Goal: Task Accomplishment & Management: Manage account settings

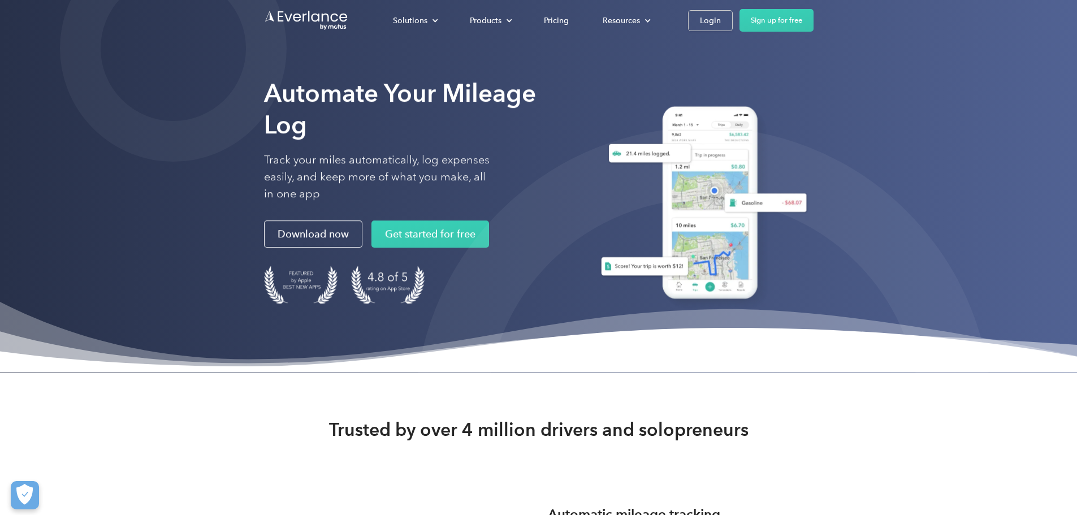
click at [721, 24] on div "Login" at bounding box center [710, 21] width 21 height 14
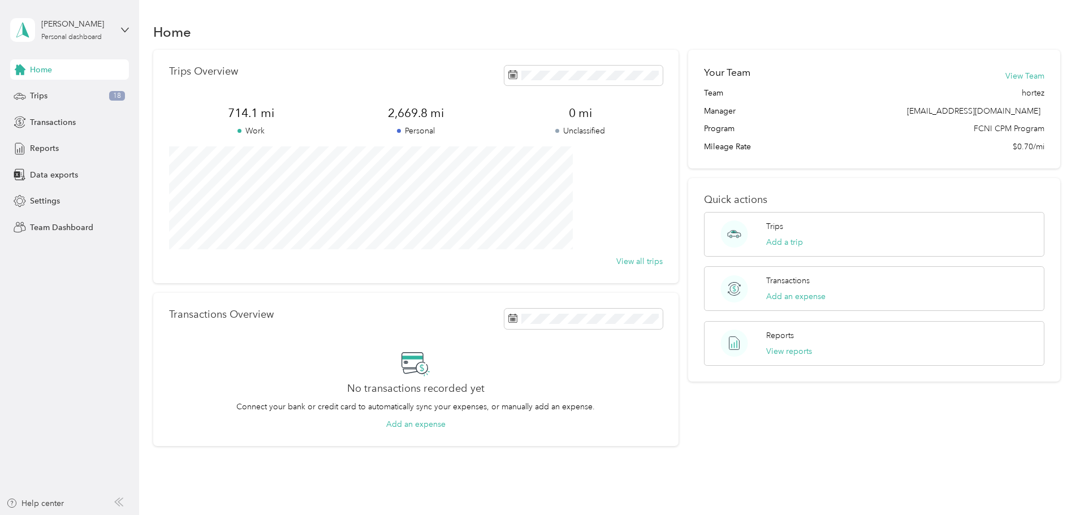
click at [89, 42] on div "[PERSON_NAME] Personal dashboard" at bounding box center [69, 30] width 119 height 40
click at [63, 91] on div "Team dashboard" at bounding box center [50, 93] width 60 height 12
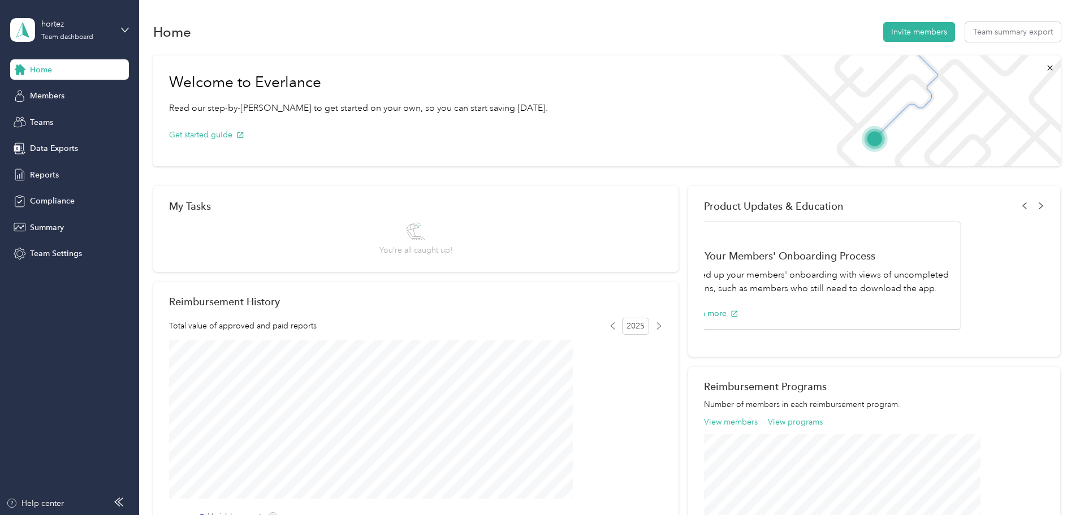
click at [45, 172] on span "Reports" at bounding box center [44, 175] width 29 height 12
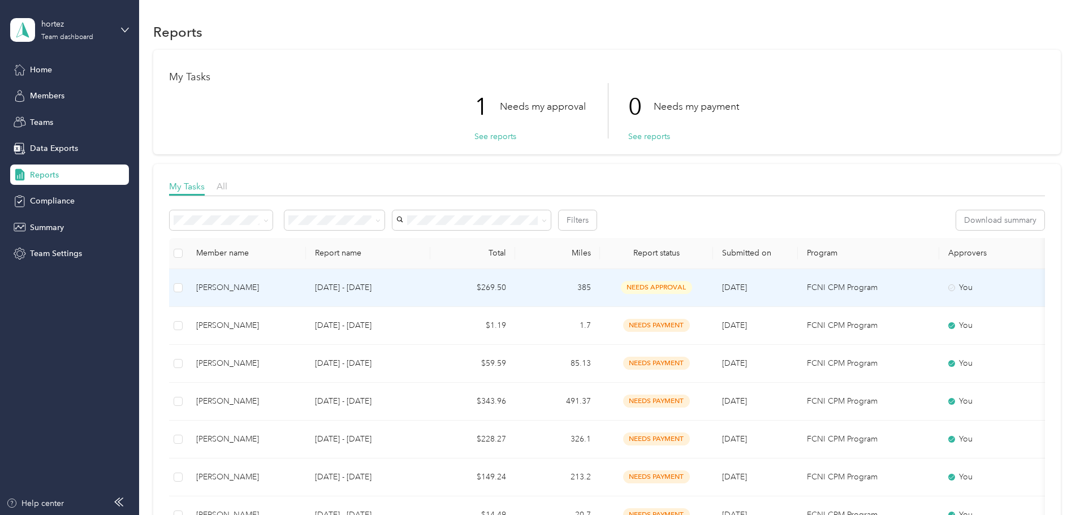
click at [421, 287] on p "[DATE] - [DATE]" at bounding box center [368, 288] width 106 height 12
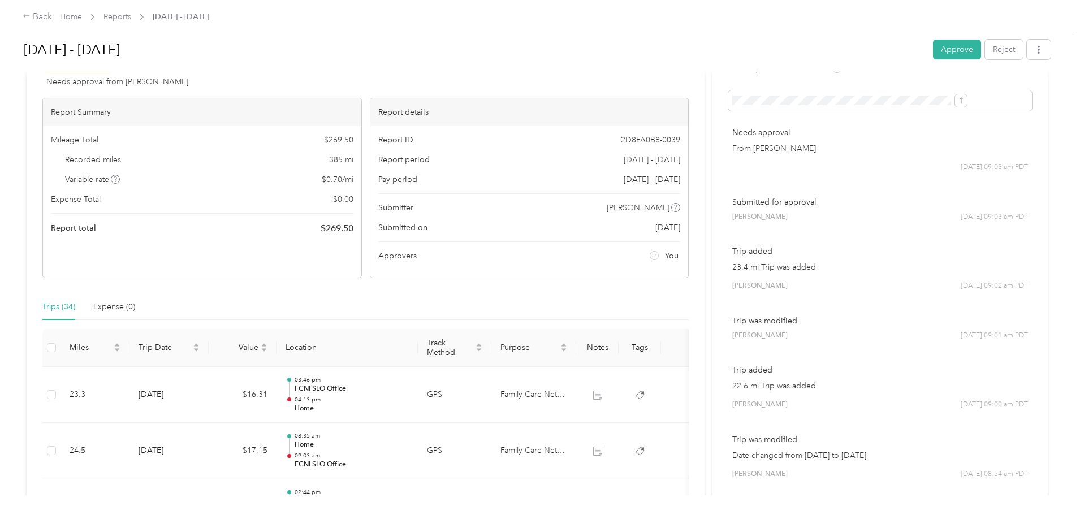
scroll to position [57, 0]
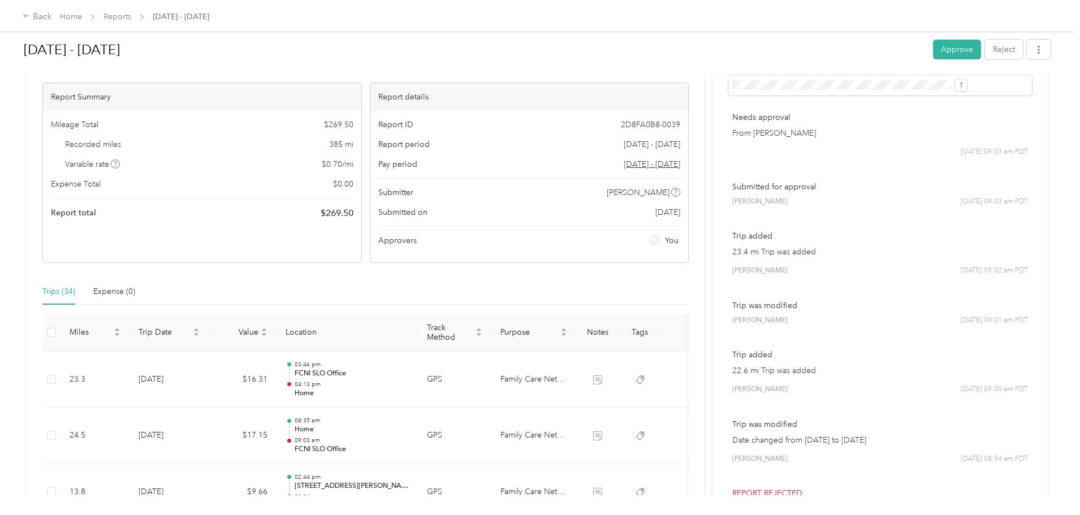
click at [933, 56] on button "Approve" at bounding box center [957, 50] width 48 height 20
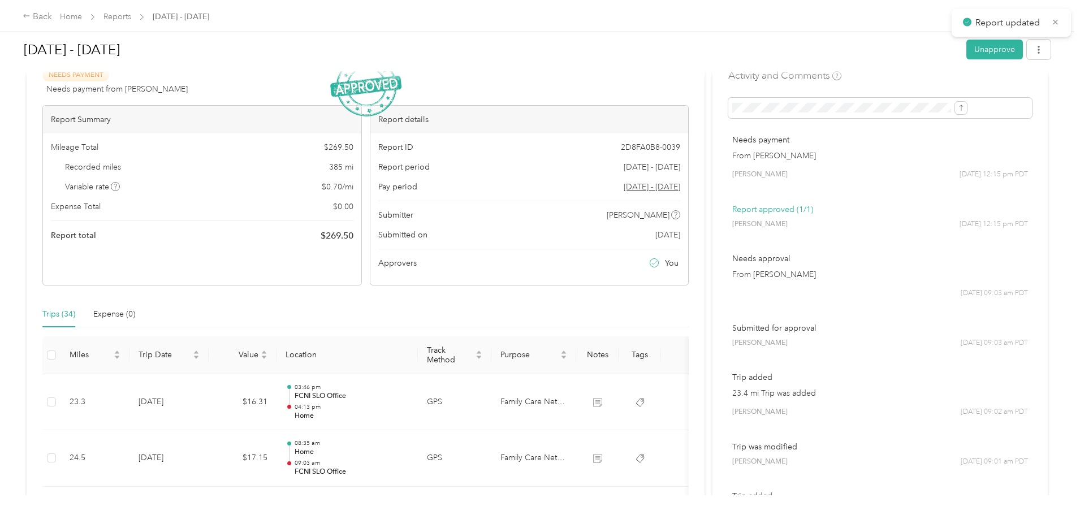
scroll to position [0, 0]
